Goal: Task Accomplishment & Management: Manage account settings

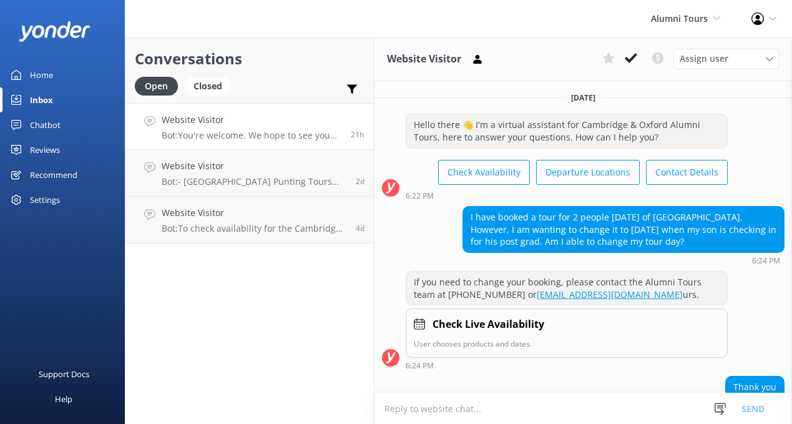
scroll to position [63, 0]
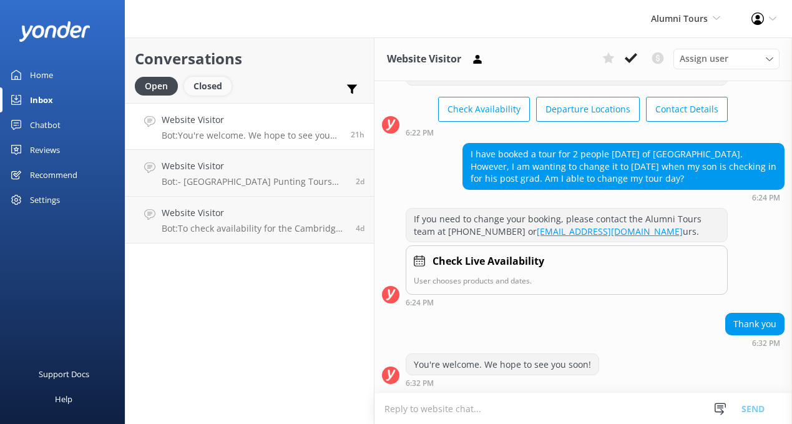
click at [209, 83] on div "Closed" at bounding box center [207, 86] width 47 height 19
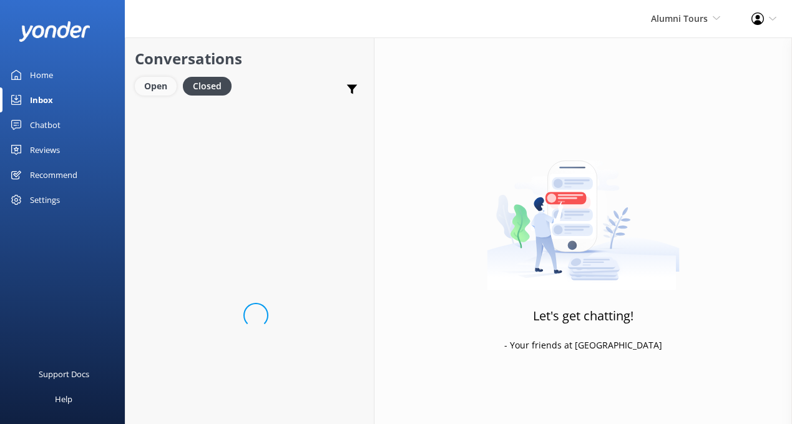
click at [147, 87] on div "Open" at bounding box center [156, 86] width 42 height 19
